Goal: Communication & Community: Answer question/provide support

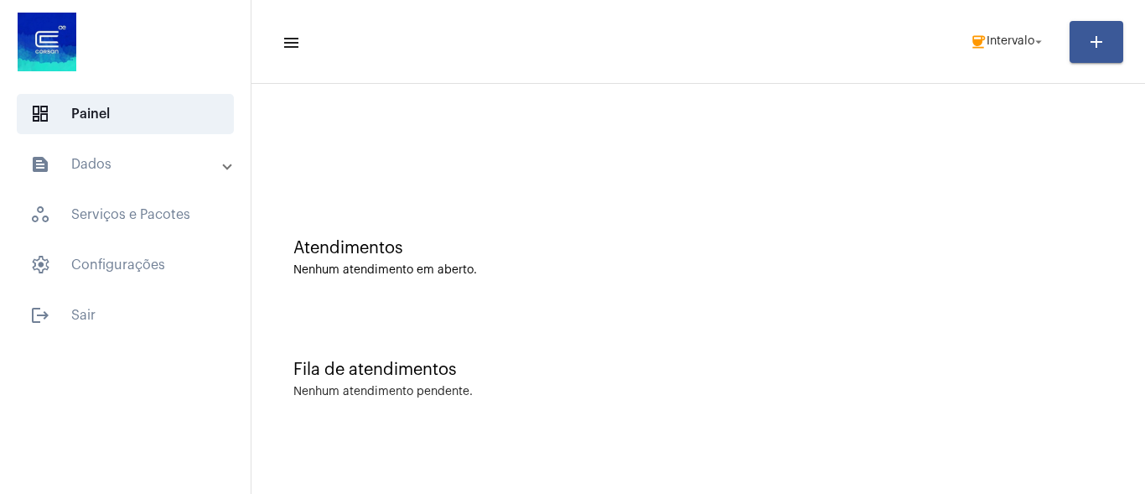
click at [1051, 313] on div "Fila de atendimentos Nenhum atendimento pendente." at bounding box center [698, 371] width 877 height 122
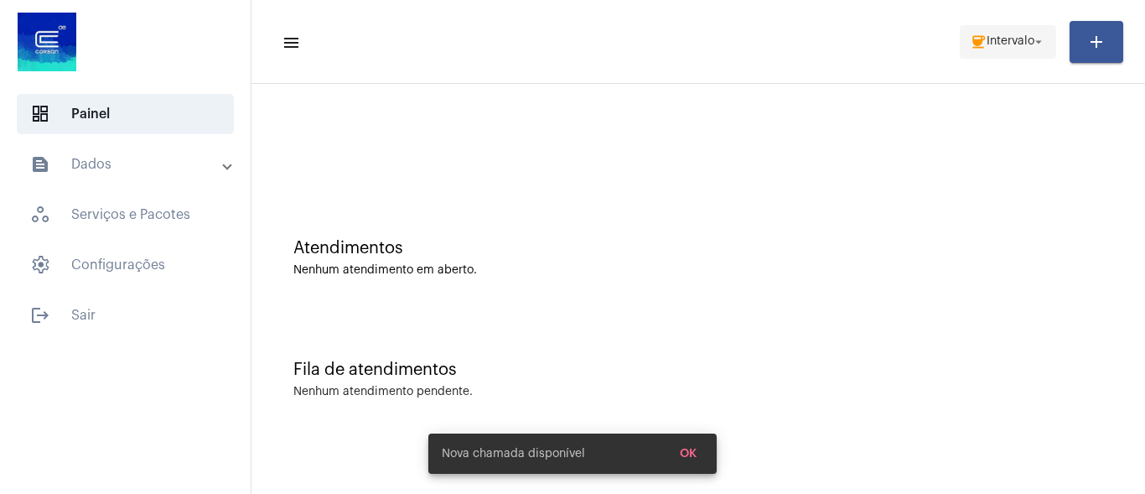
click at [1030, 51] on span "coffee Intervalo arrow_drop_down" at bounding box center [1008, 41] width 76 height 30
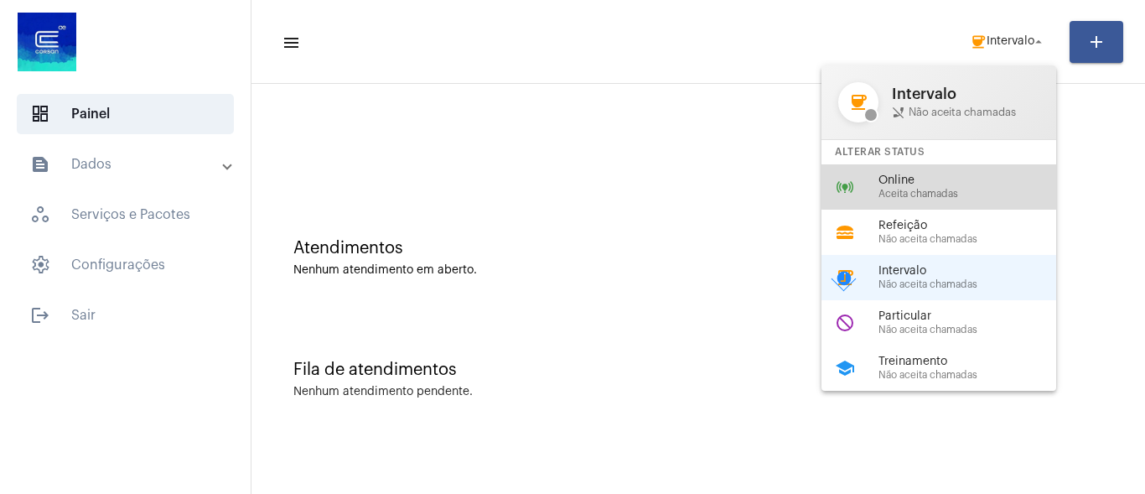
click at [957, 182] on span "Online" at bounding box center [973, 180] width 191 height 13
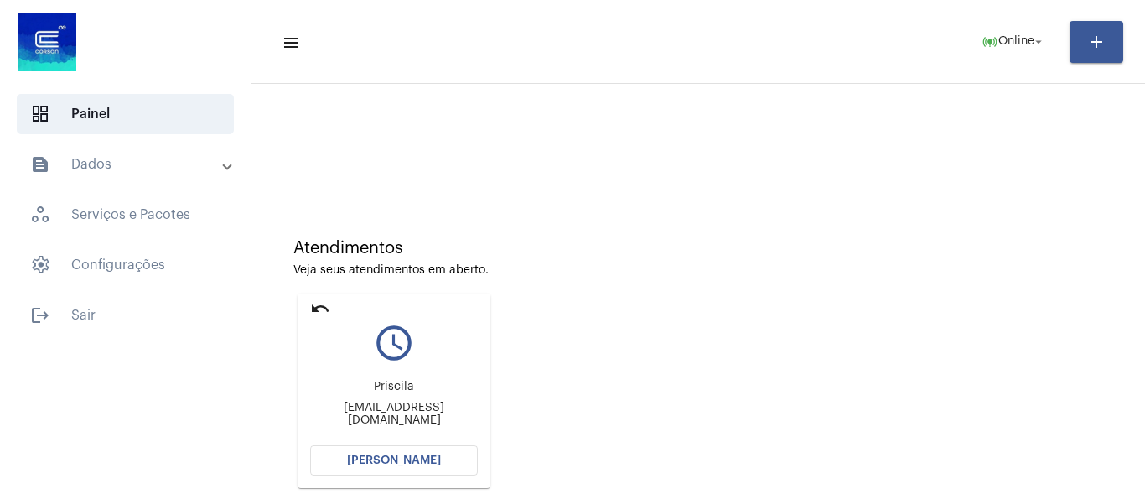
click at [1098, 235] on div "Atendimentos Veja seus atendimentos em aberto. undo query_builder Priscila pris…" at bounding box center [698, 357] width 877 height 337
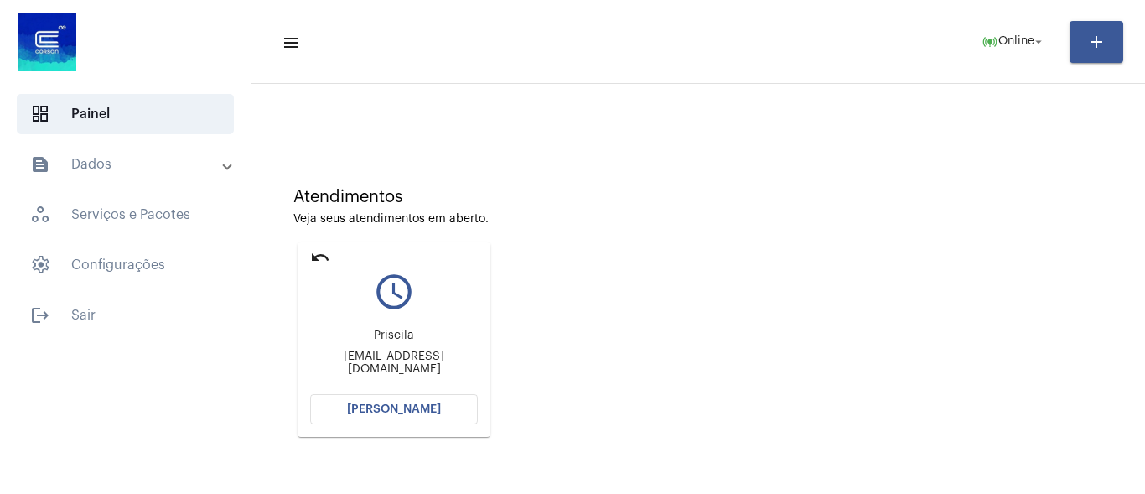
scroll to position [162, 0]
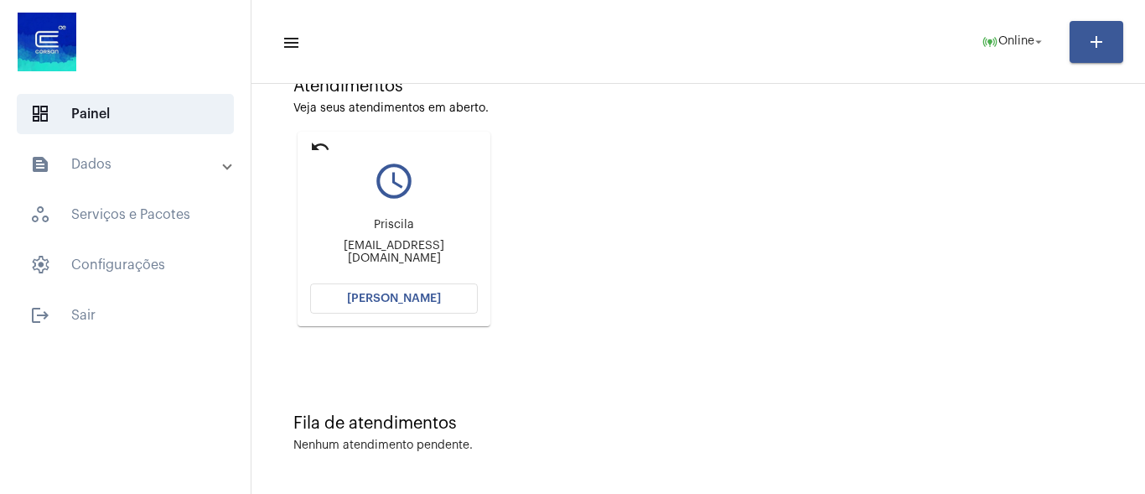
click at [399, 275] on div "Priscila priscila.moraes2812@gmail.com" at bounding box center [394, 241] width 168 height 75
click at [396, 297] on span "Abrir Chamada" at bounding box center [394, 298] width 94 height 12
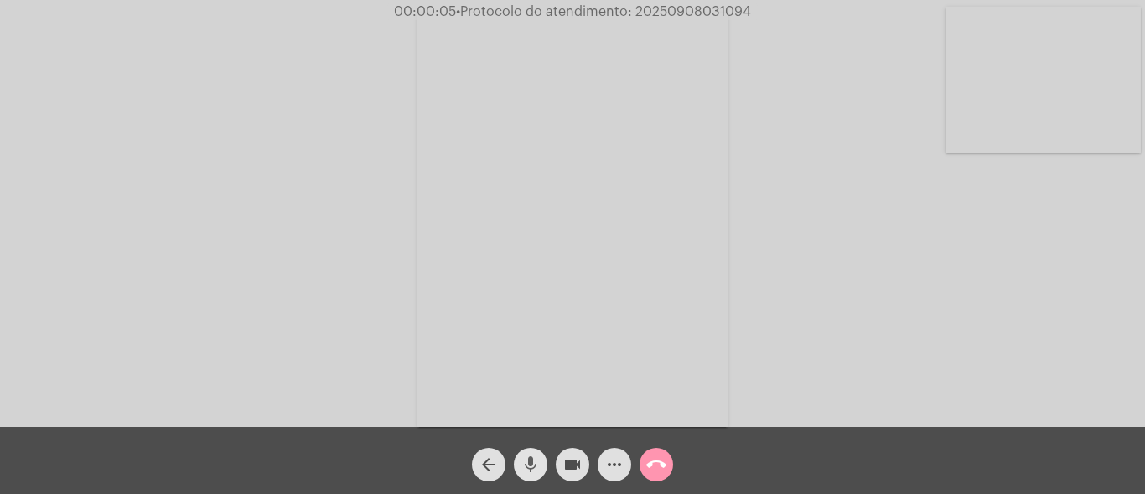
click at [533, 461] on mat-icon "mic" at bounding box center [530, 464] width 20 height 20
click at [527, 469] on mat-icon "mic_off" at bounding box center [530, 464] width 20 height 20
click at [616, 466] on mat-icon "more_horiz" at bounding box center [614, 464] width 20 height 20
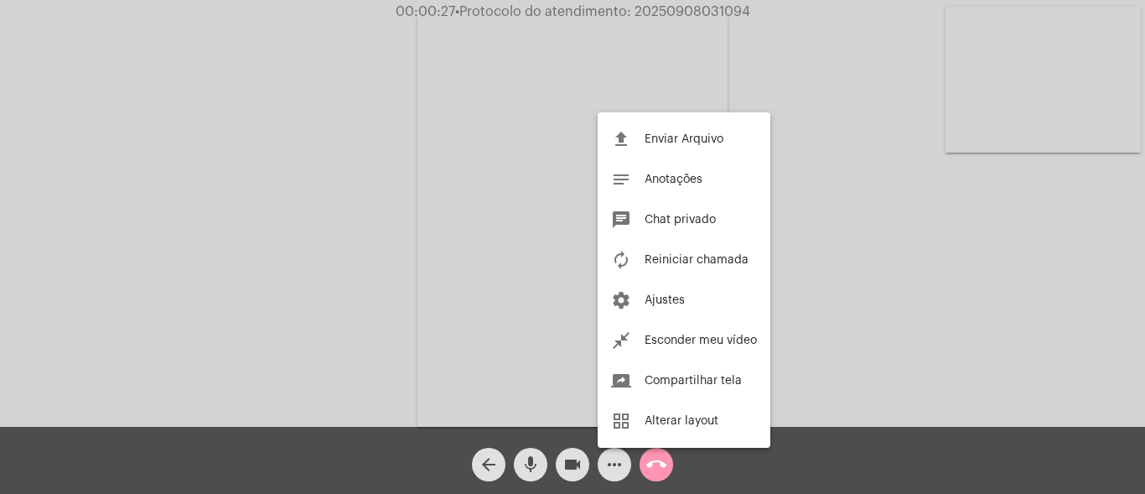
click at [424, 168] on div at bounding box center [572, 247] width 1145 height 494
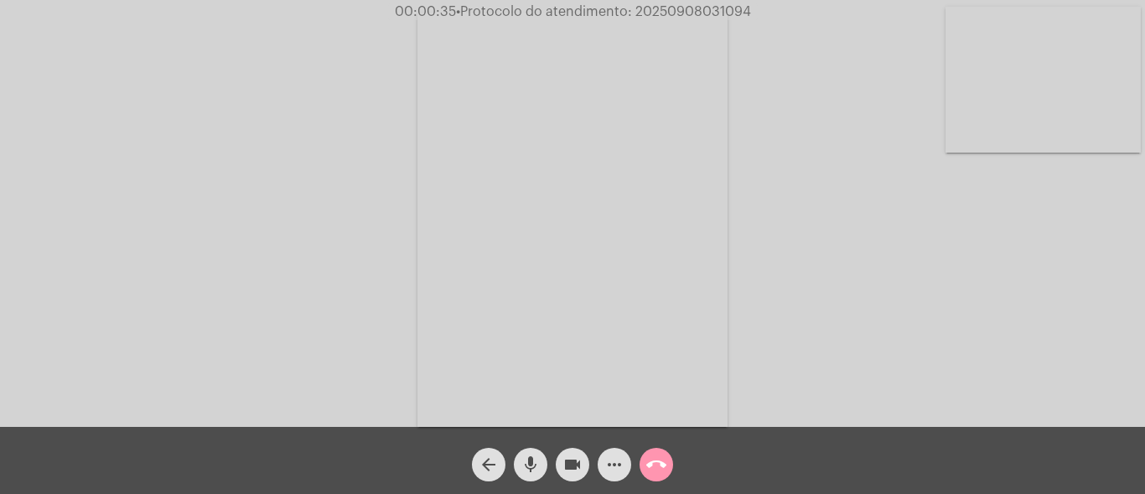
click at [611, 460] on mat-icon "more_horiz" at bounding box center [614, 464] width 20 height 20
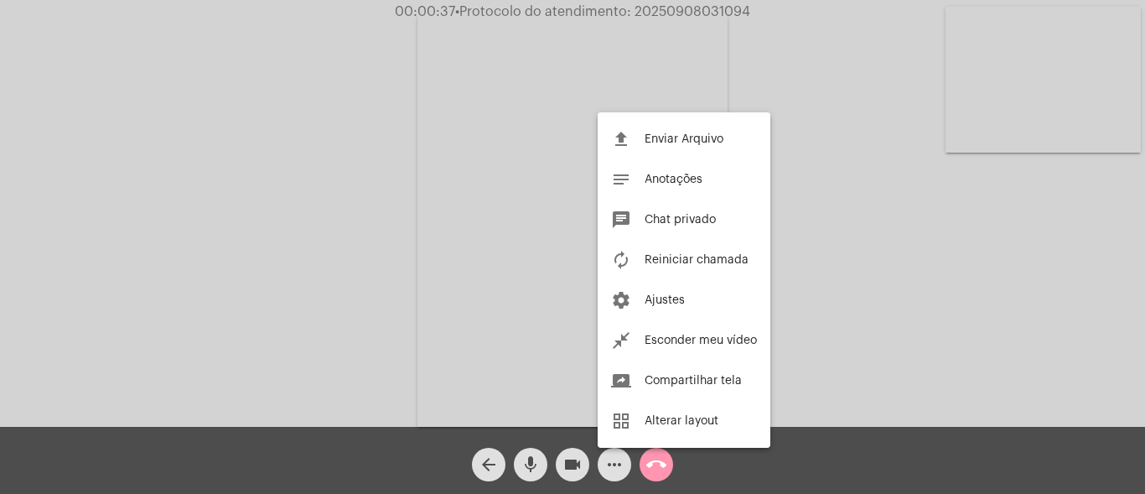
click at [356, 183] on div at bounding box center [572, 247] width 1145 height 494
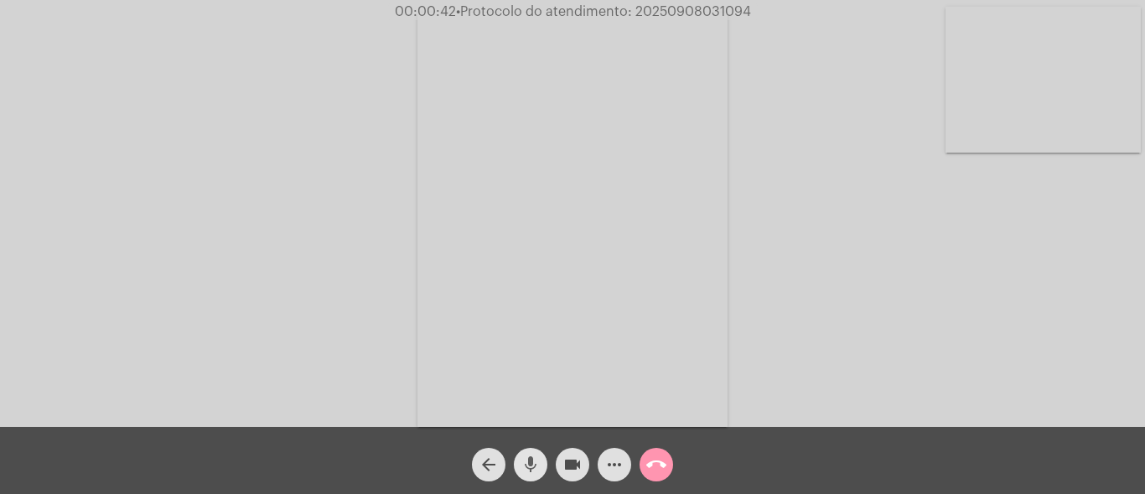
click at [533, 458] on mat-icon "mic" at bounding box center [530, 464] width 20 height 20
click at [528, 468] on mat-icon "mic_off" at bounding box center [530, 464] width 20 height 20
click at [525, 468] on mat-icon "mic" at bounding box center [530, 464] width 20 height 20
click at [563, 468] on mat-icon "videocam" at bounding box center [572, 464] width 20 height 20
click at [563, 468] on mat-icon "videocam_off" at bounding box center [572, 464] width 20 height 20
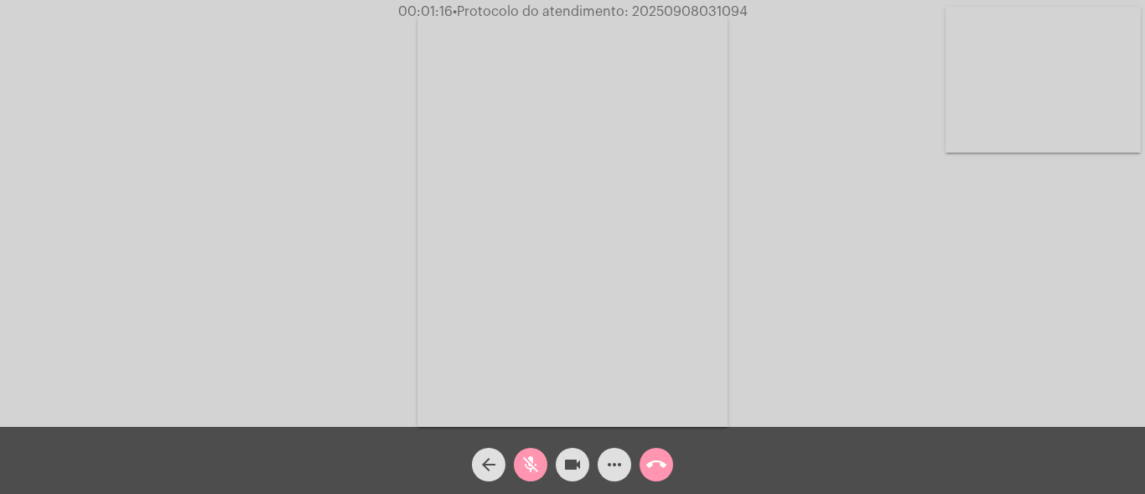
click at [529, 464] on mat-icon "mic_off" at bounding box center [530, 464] width 20 height 20
click at [528, 468] on mat-icon "mic" at bounding box center [530, 464] width 20 height 20
click at [986, 328] on div "Acessando Câmera e Microfone..." at bounding box center [572, 217] width 1141 height 427
click at [536, 469] on mat-icon "mic_off" at bounding box center [530, 464] width 20 height 20
click at [527, 460] on mat-icon "mic" at bounding box center [530, 464] width 20 height 20
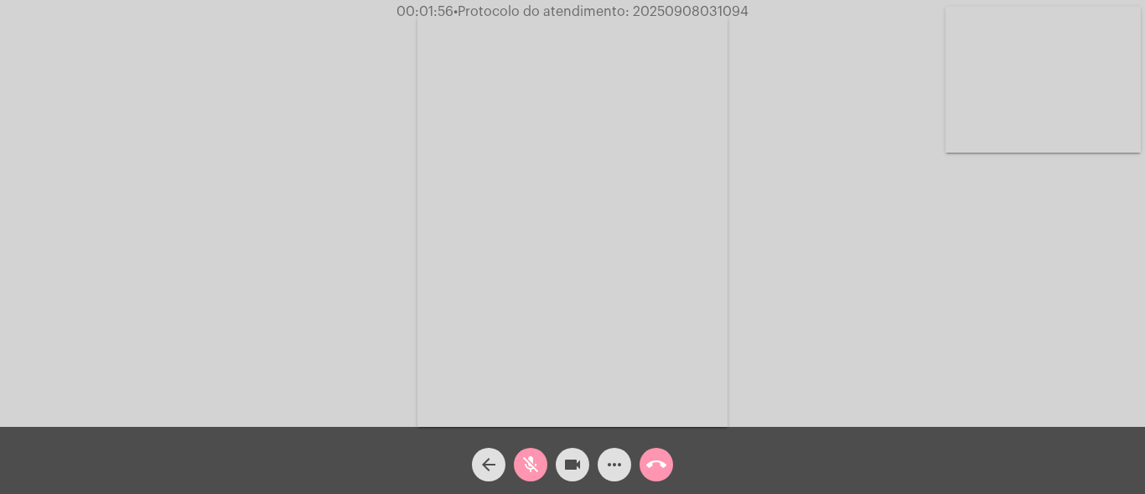
click at [536, 455] on mat-icon "mic_off" at bounding box center [530, 464] width 20 height 20
click at [520, 468] on mat-icon "mic" at bounding box center [530, 464] width 20 height 20
click at [520, 468] on mat-icon "mic_off" at bounding box center [530, 464] width 20 height 20
click at [520, 468] on mat-icon "mic" at bounding box center [530, 464] width 20 height 20
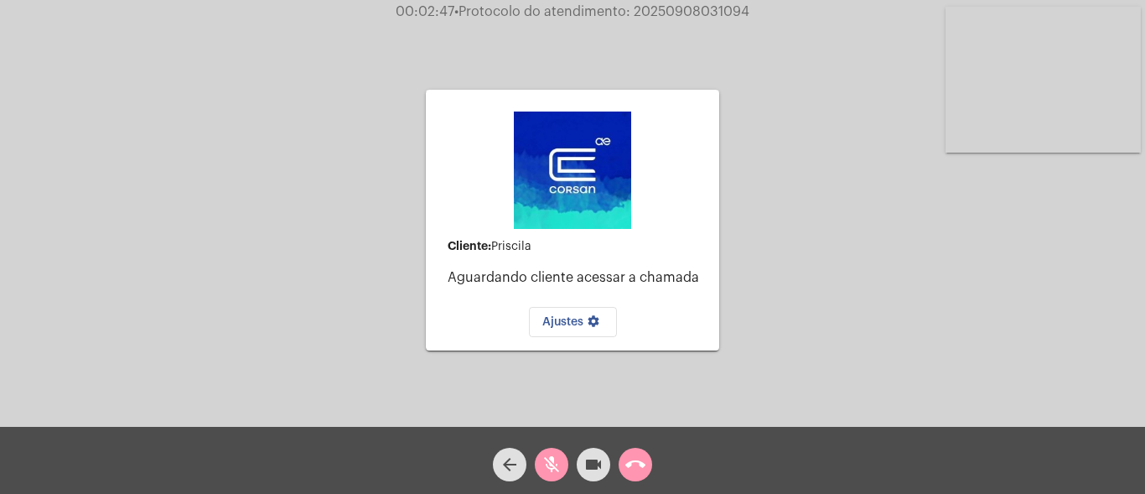
click at [1076, 321] on div "Cliente: Priscila Aguardando cliente acessar a chamada Ajustes settings Acessan…" at bounding box center [572, 217] width 1141 height 427
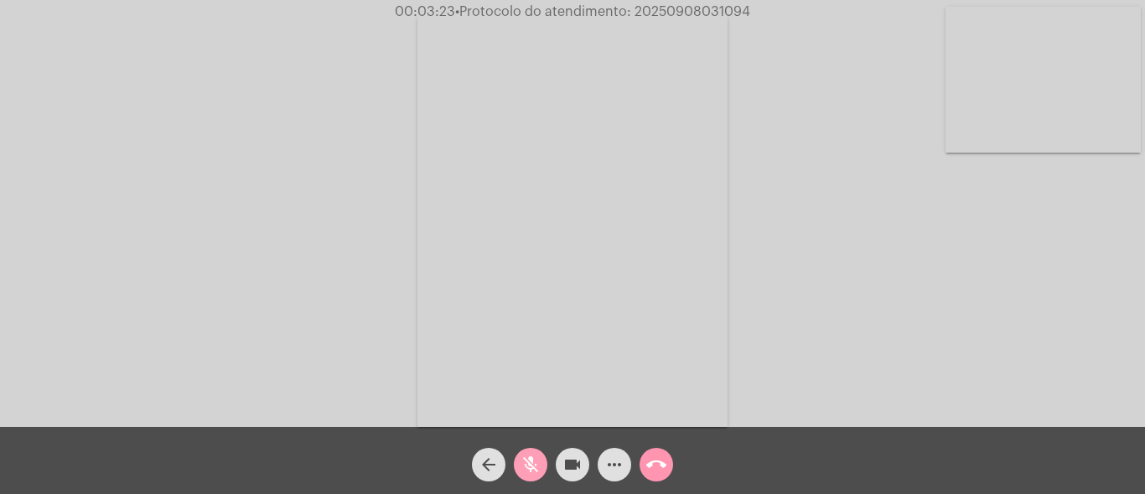
click at [533, 469] on mat-icon "mic_off" at bounding box center [530, 464] width 20 height 20
click at [524, 468] on mat-icon "mic" at bounding box center [530, 464] width 20 height 20
click at [525, 463] on mat-icon "mic_off" at bounding box center [530, 464] width 20 height 20
click at [533, 468] on mat-icon "mic" at bounding box center [530, 464] width 20 height 20
click at [530, 458] on mat-icon "mic_off" at bounding box center [530, 464] width 20 height 20
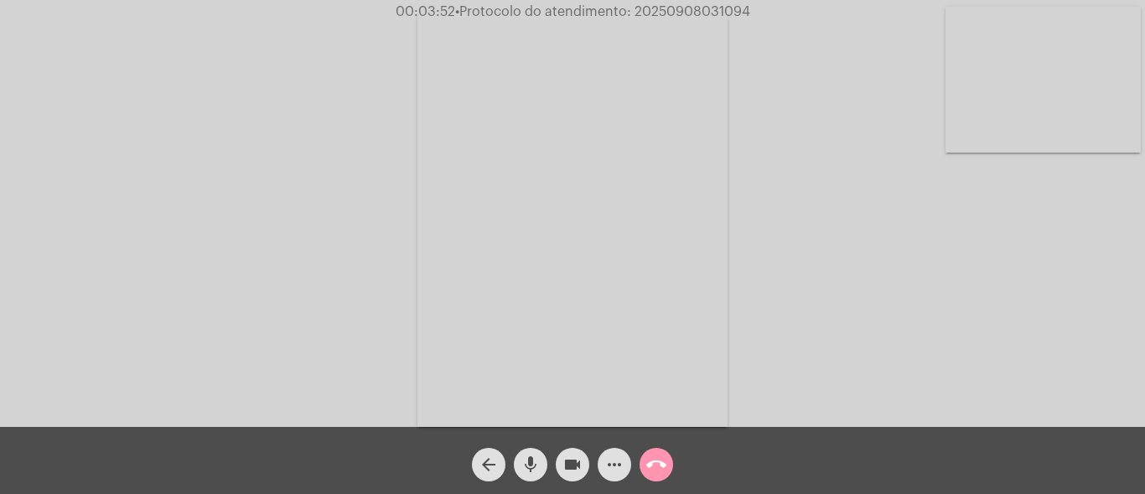
click at [526, 469] on mat-icon "mic" at bounding box center [530, 464] width 20 height 20
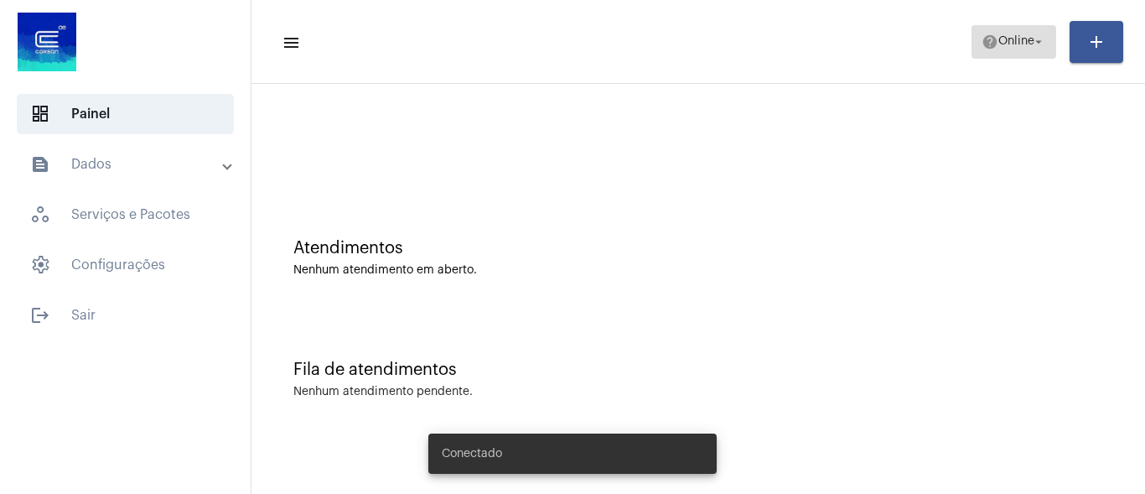
click at [1016, 25] on button "help Online arrow_drop_down" at bounding box center [1013, 42] width 85 height 34
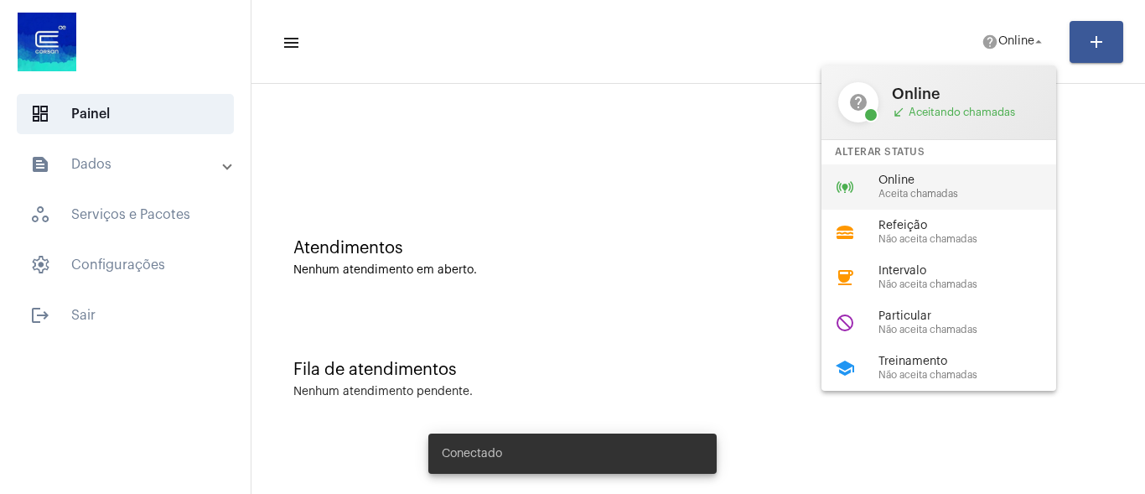
click at [882, 184] on span "Online" at bounding box center [973, 180] width 191 height 13
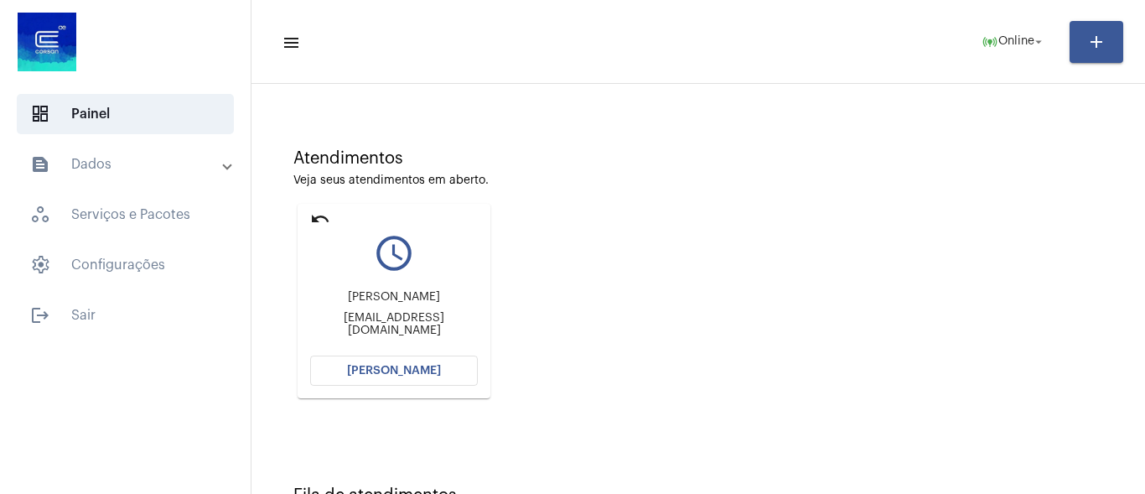
scroll to position [162, 0]
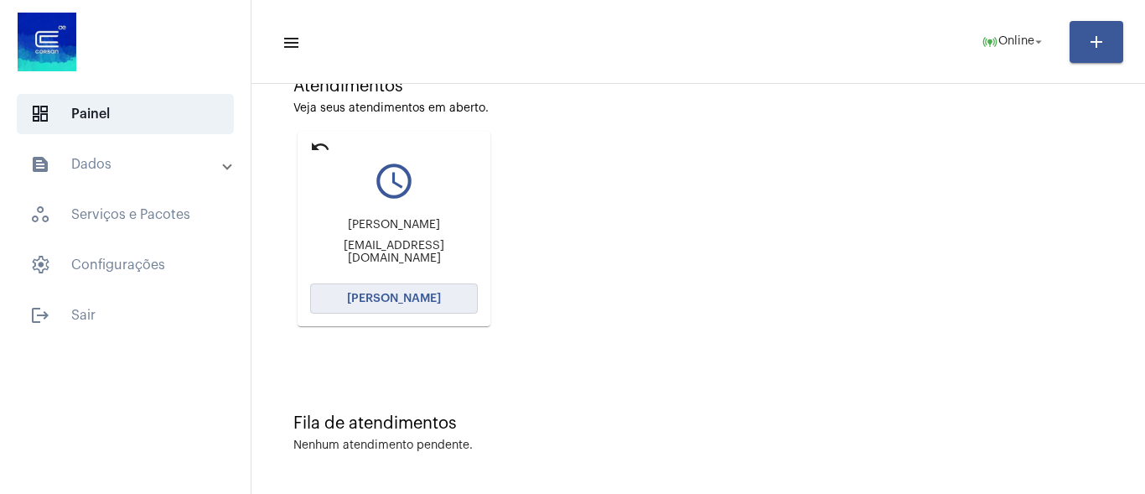
click at [391, 295] on span "Abrir Chamada" at bounding box center [394, 298] width 94 height 12
